Goal: Navigation & Orientation: Find specific page/section

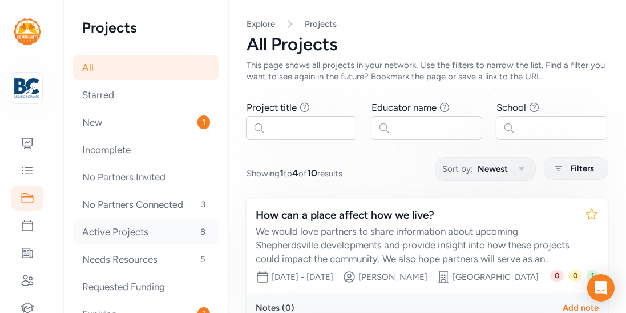
click at [93, 229] on div "Active Projects 8" at bounding box center [146, 231] width 146 height 25
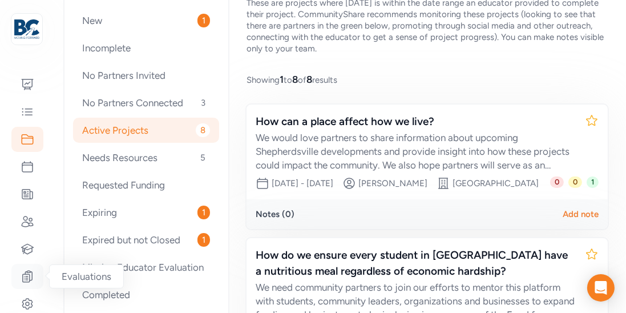
scroll to position [62, 0]
click at [26, 272] on icon at bounding box center [28, 273] width 10 height 11
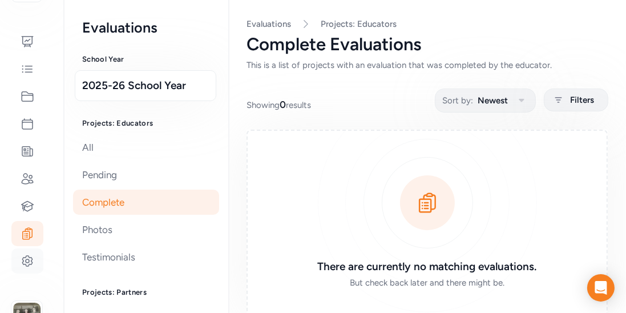
scroll to position [102, 0]
click at [27, 293] on div "Your Network Bullitt County Public Schools Dashboard Feed Projects Events Offer…" at bounding box center [27, 124] width 55 height 415
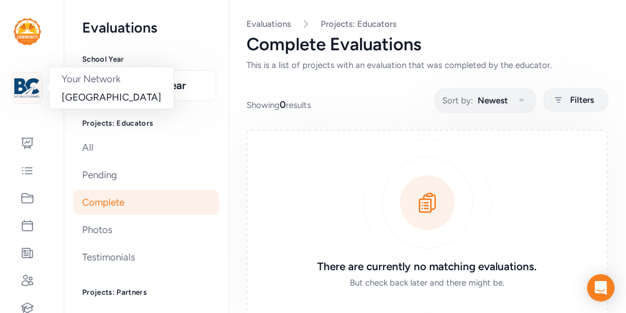
click at [26, 88] on img at bounding box center [26, 87] width 25 height 25
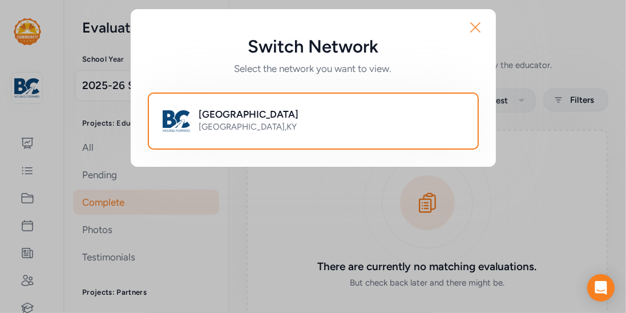
click at [474, 32] on icon "button" at bounding box center [475, 27] width 18 height 18
click at [477, 29] on icon "button" at bounding box center [475, 27] width 9 height 9
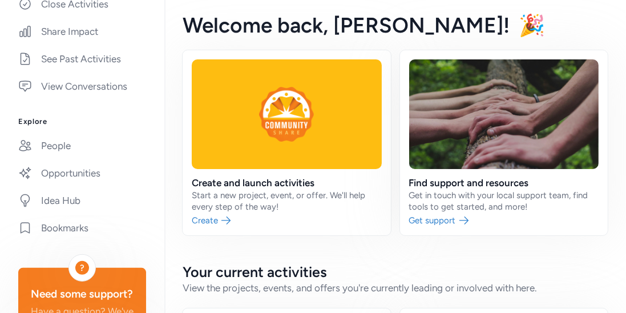
scroll to position [309, 0]
click at [70, 196] on link "Idea Hub" at bounding box center [82, 200] width 146 height 25
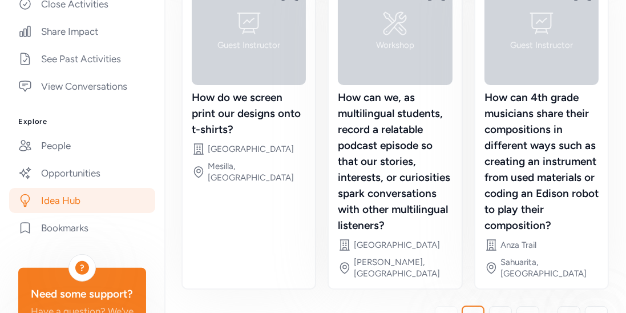
scroll to position [551, 0]
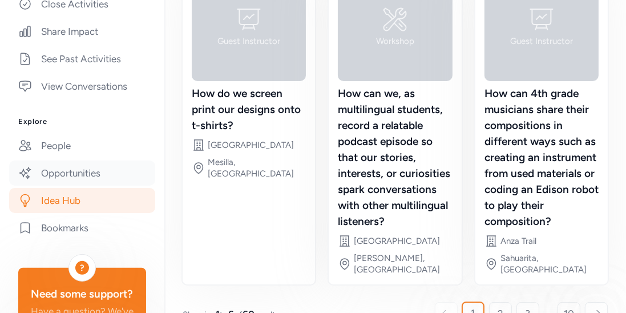
click at [75, 171] on link "Opportunities" at bounding box center [82, 172] width 146 height 25
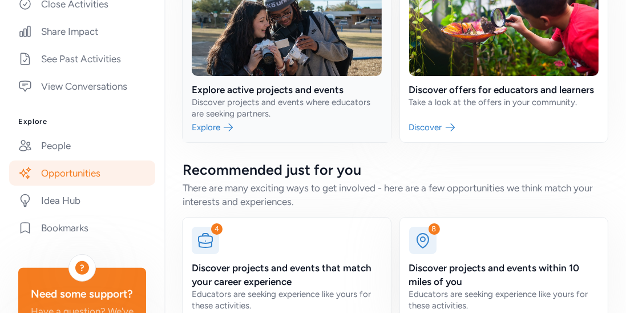
scroll to position [168, 0]
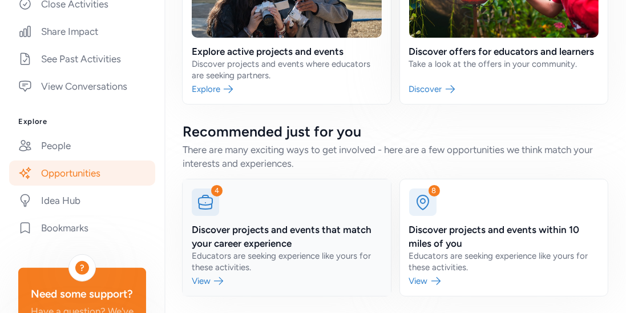
click at [236, 224] on link at bounding box center [287, 237] width 208 height 116
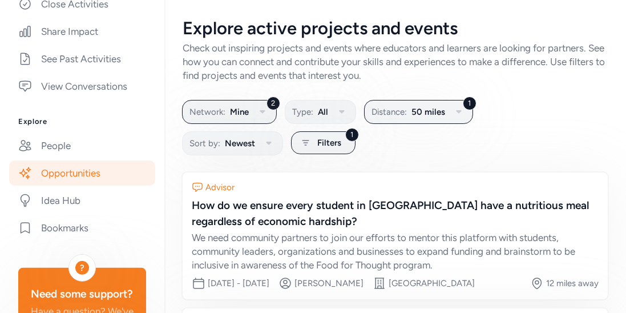
click at [88, 183] on link "Opportunities" at bounding box center [82, 172] width 146 height 25
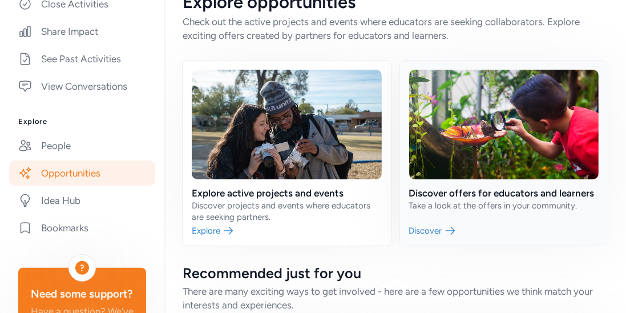
scroll to position [27, 0]
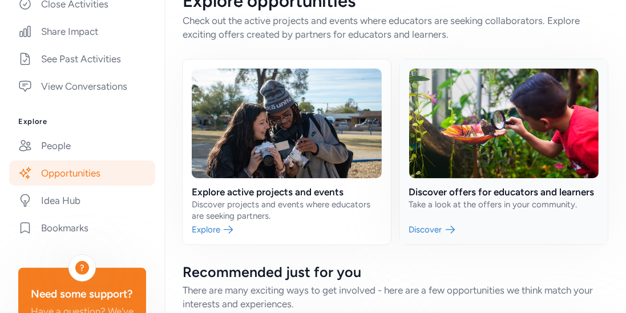
click at [445, 186] on link at bounding box center [504, 151] width 208 height 185
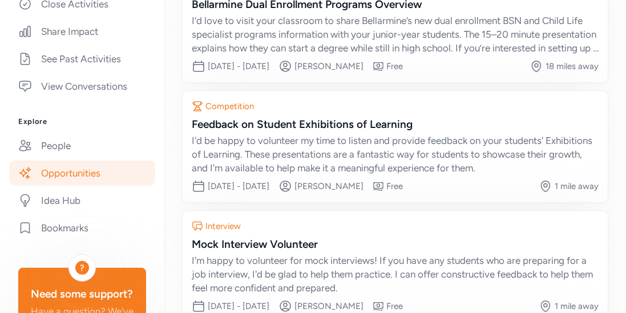
scroll to position [359, 0]
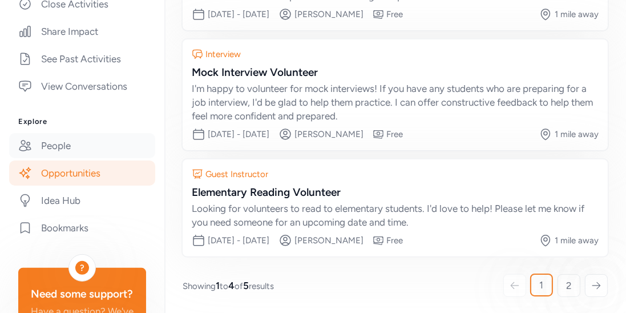
click at [61, 148] on link "People" at bounding box center [82, 145] width 146 height 25
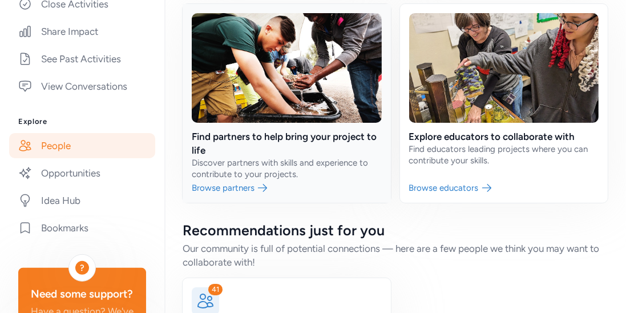
scroll to position [88, 0]
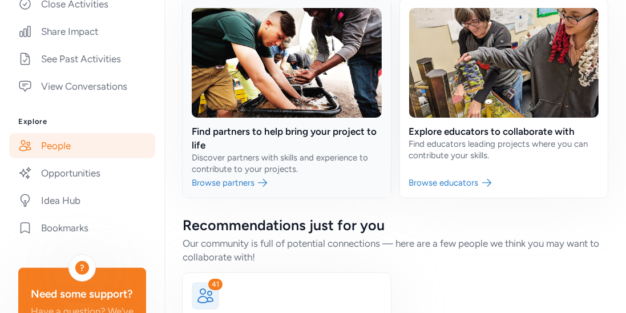
click at [307, 144] on link at bounding box center [287, 98] width 208 height 199
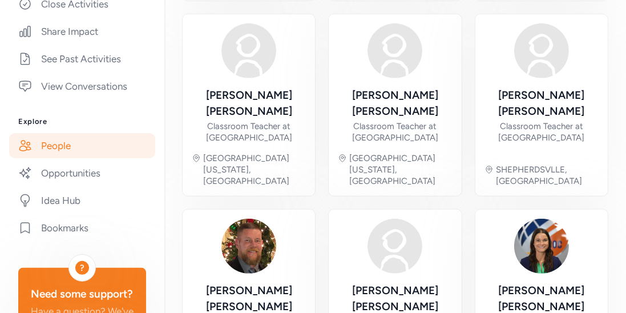
scroll to position [699, 0]
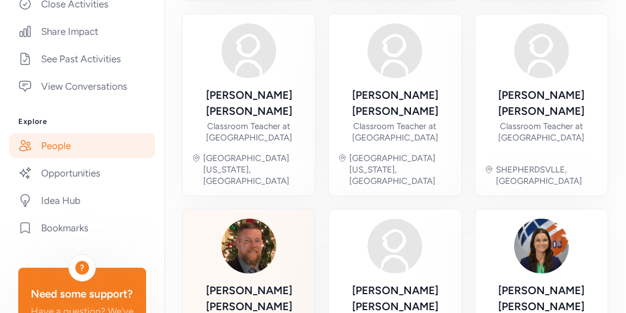
click at [243, 283] on div "[PERSON_NAME]" at bounding box center [249, 299] width 114 height 32
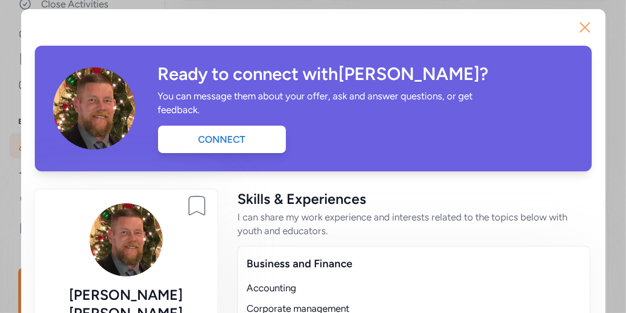
click at [579, 33] on icon "button" at bounding box center [585, 27] width 18 height 18
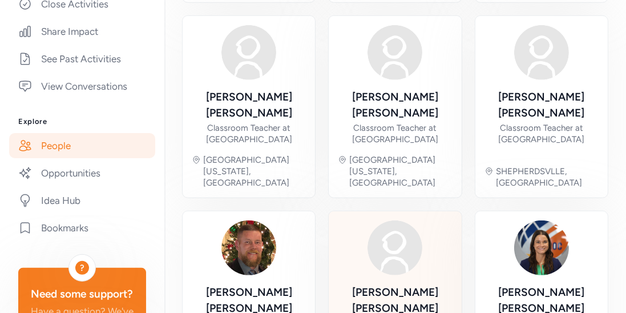
scroll to position [806, 0]
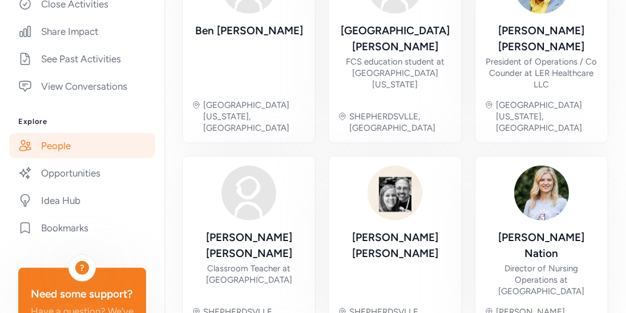
scroll to position [840, 0]
